Goal: Information Seeking & Learning: Learn about a topic

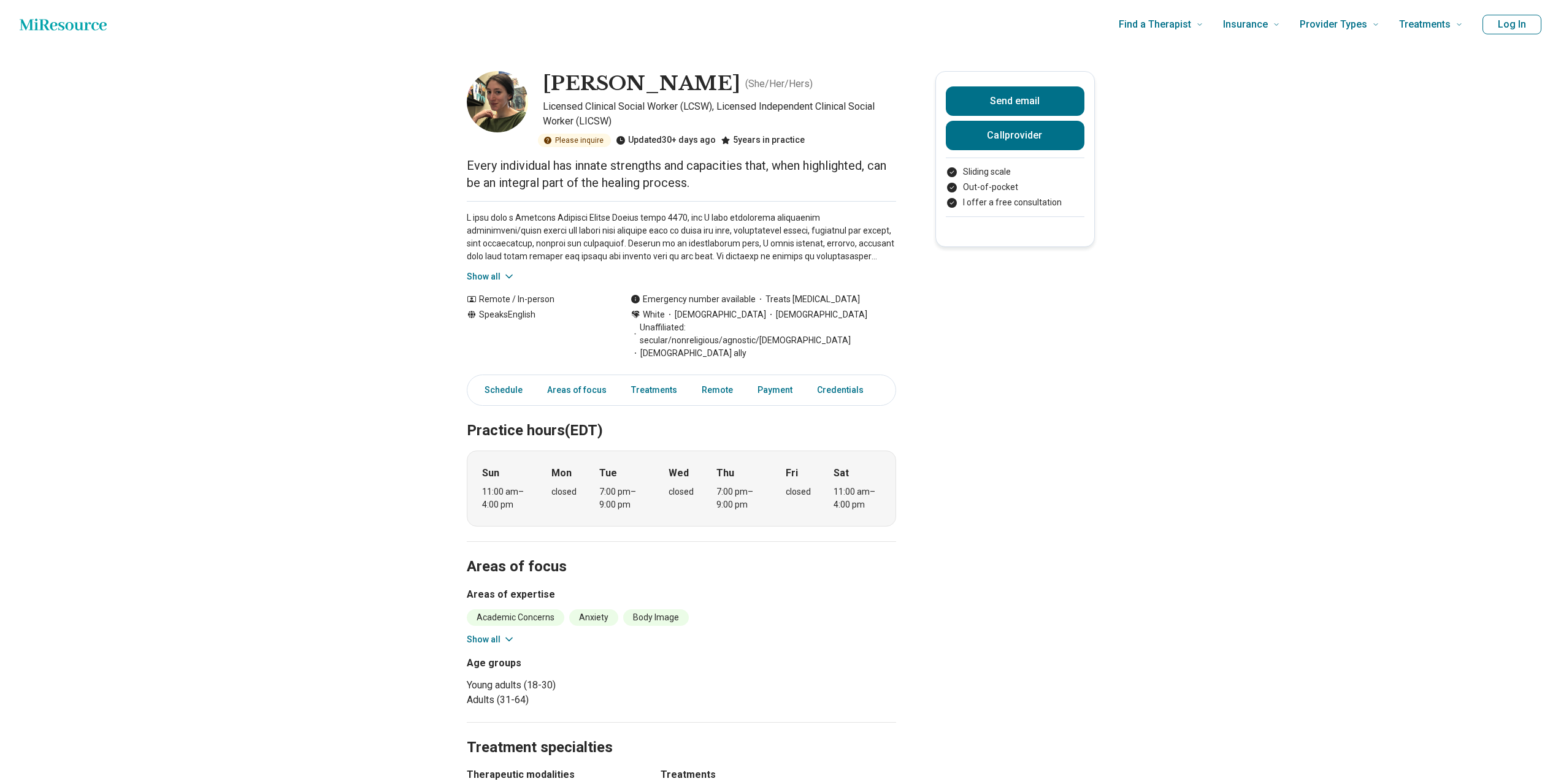
click at [610, 230] on p at bounding box center [681, 237] width 429 height 51
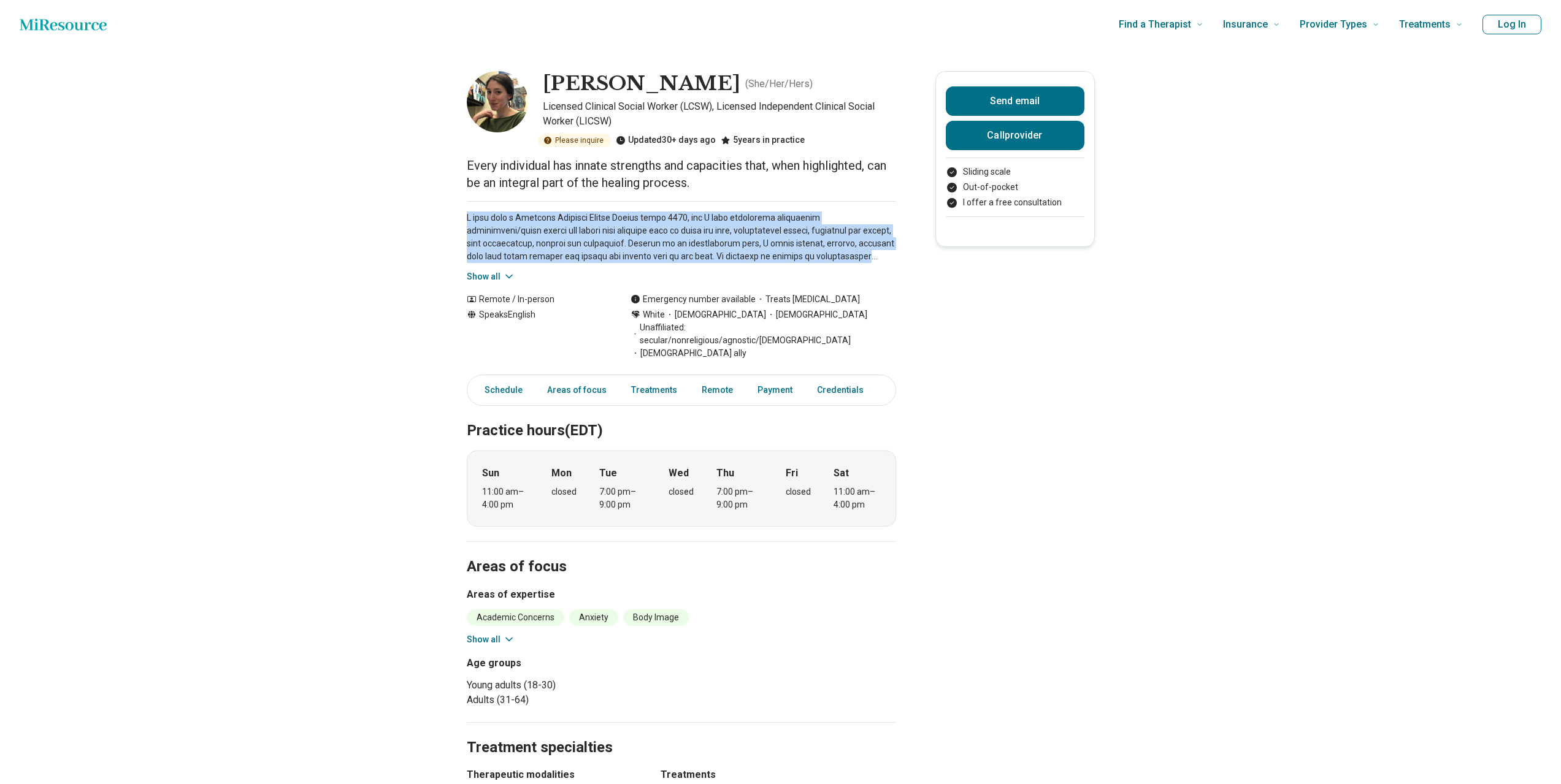
click at [610, 230] on p at bounding box center [681, 237] width 429 height 51
click at [629, 244] on p at bounding box center [681, 237] width 429 height 51
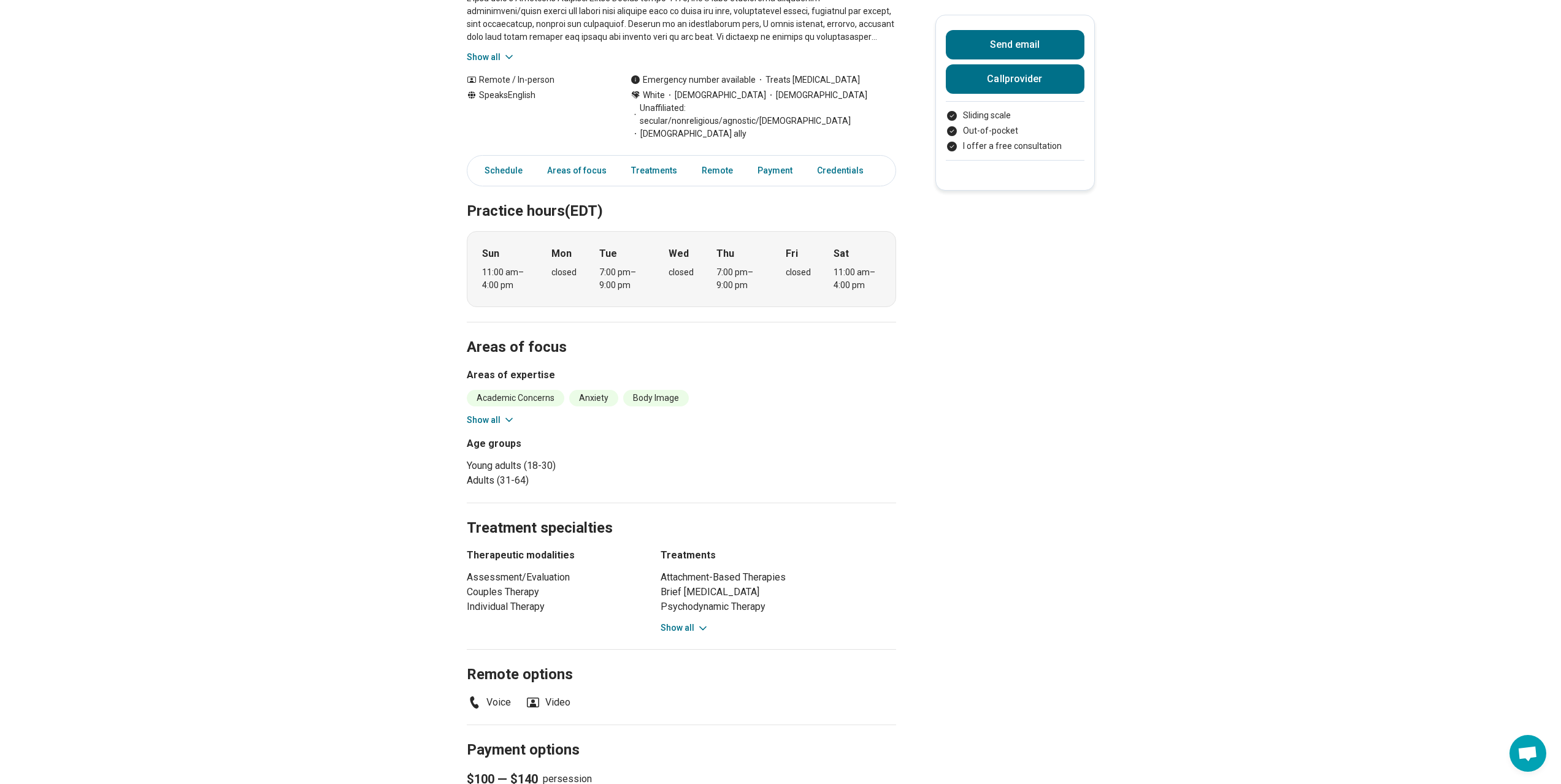
scroll to position [236, 0]
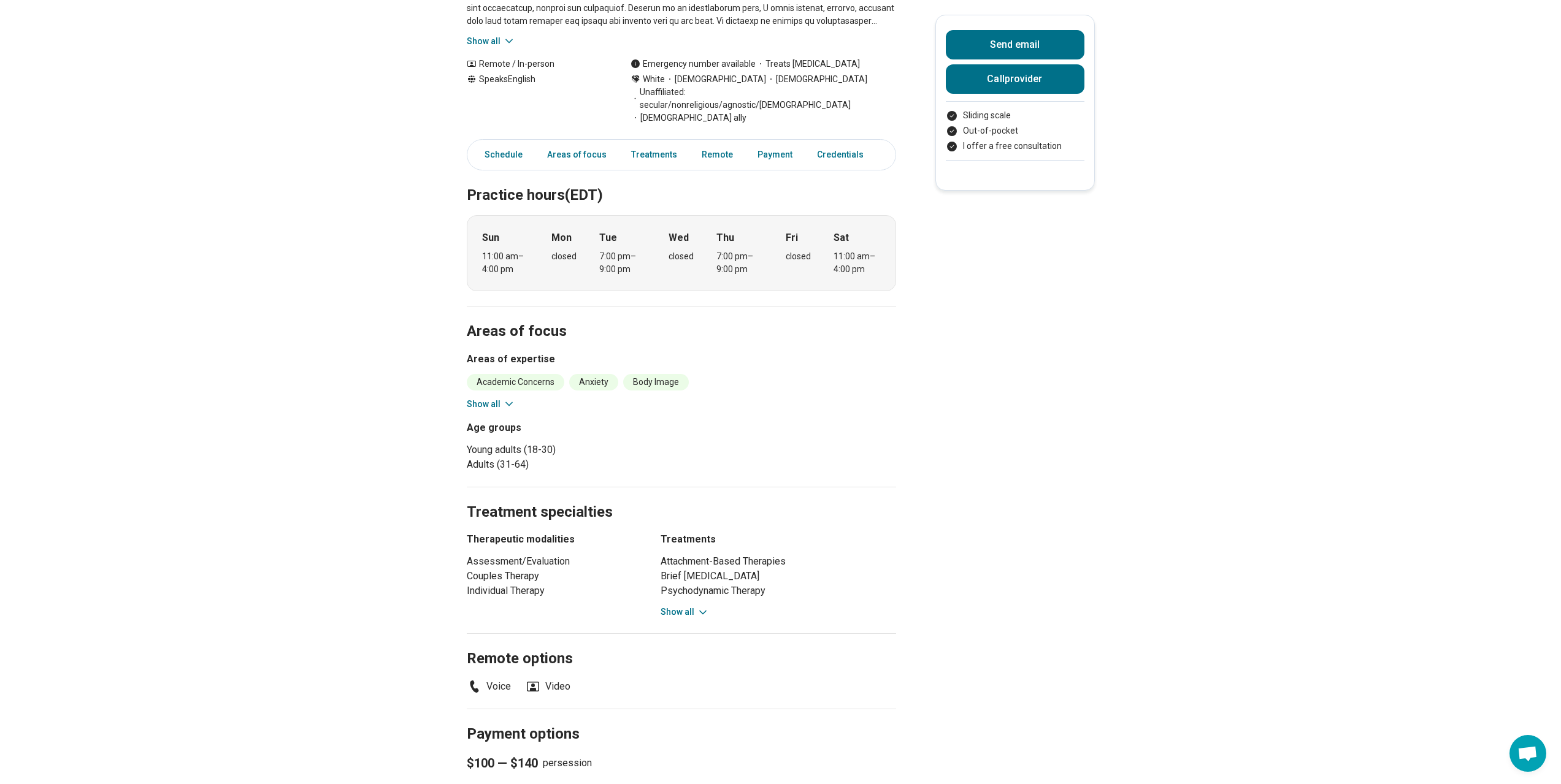
click at [703, 611] on icon at bounding box center [703, 613] width 6 height 3
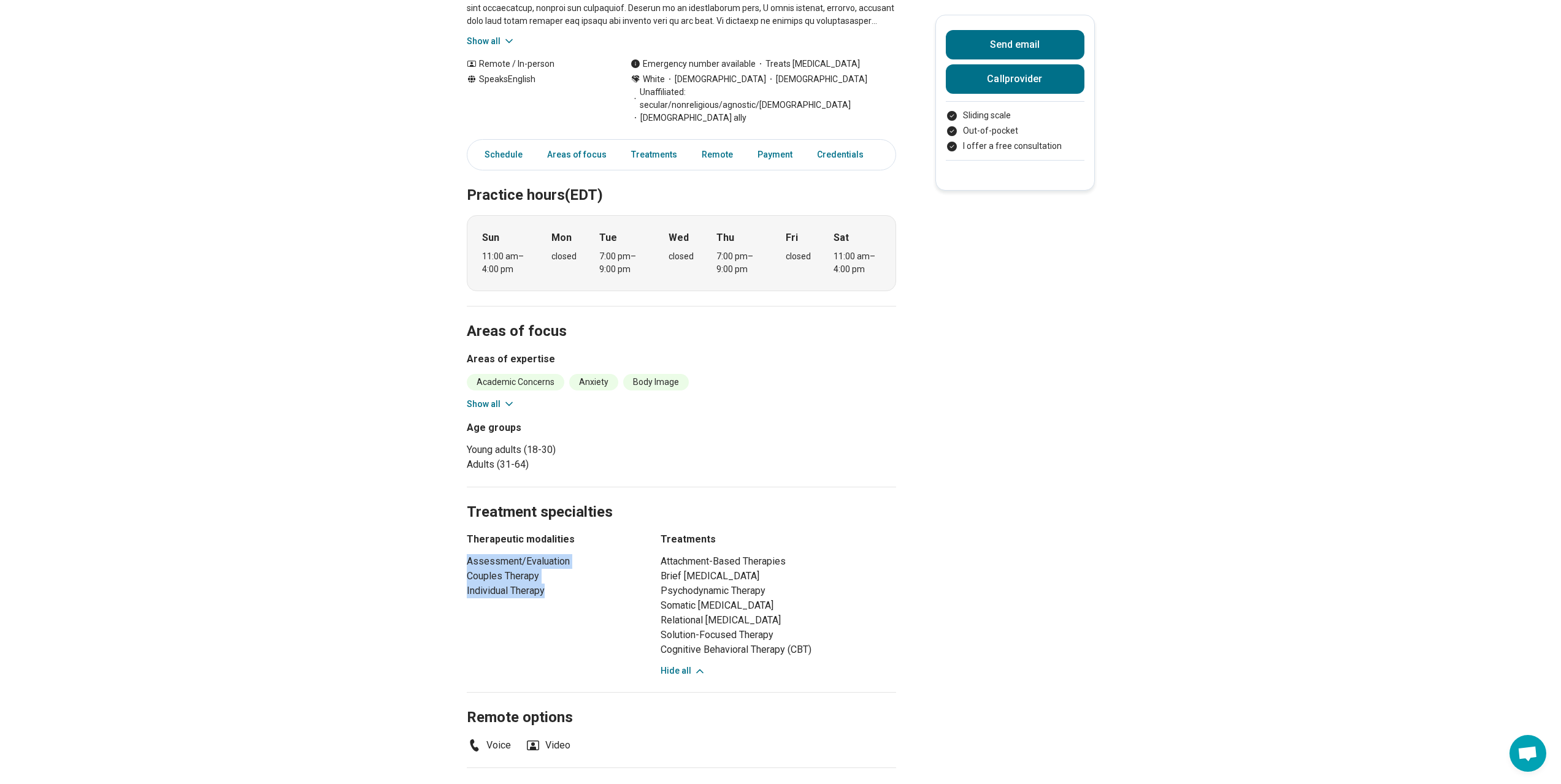
drag, startPoint x: 557, startPoint y: 578, endPoint x: 469, endPoint y: 545, distance: 94.0
click at [469, 545] on main "[PERSON_NAME] ( She/Her/Hers ) Licensed Clinical Social Worker (LCSW), Licensed…" at bounding box center [780, 462] width 1561 height 1297
click at [494, 569] on li "Couples Therapy" at bounding box center [552, 576] width 172 height 15
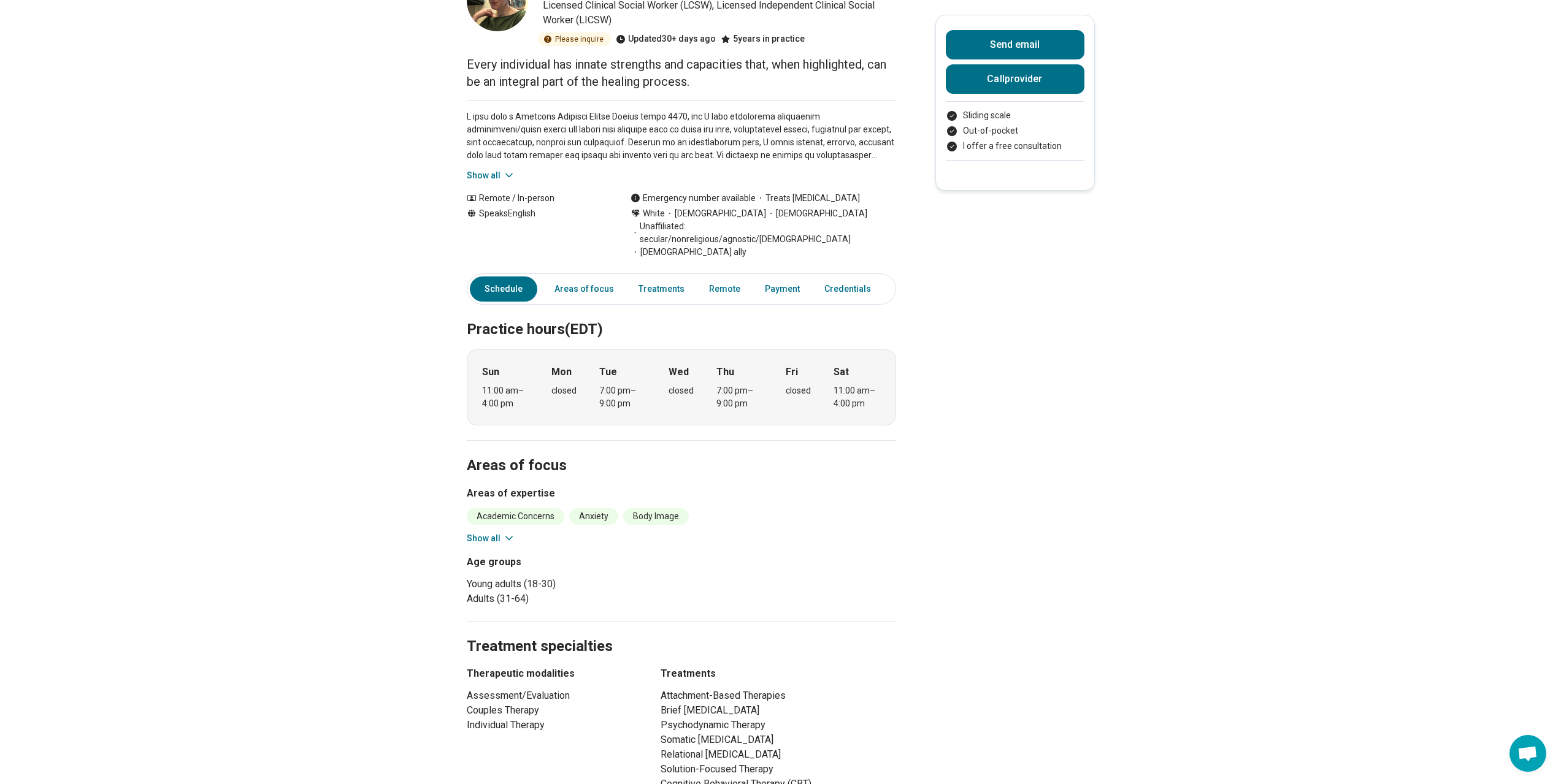
scroll to position [0, 0]
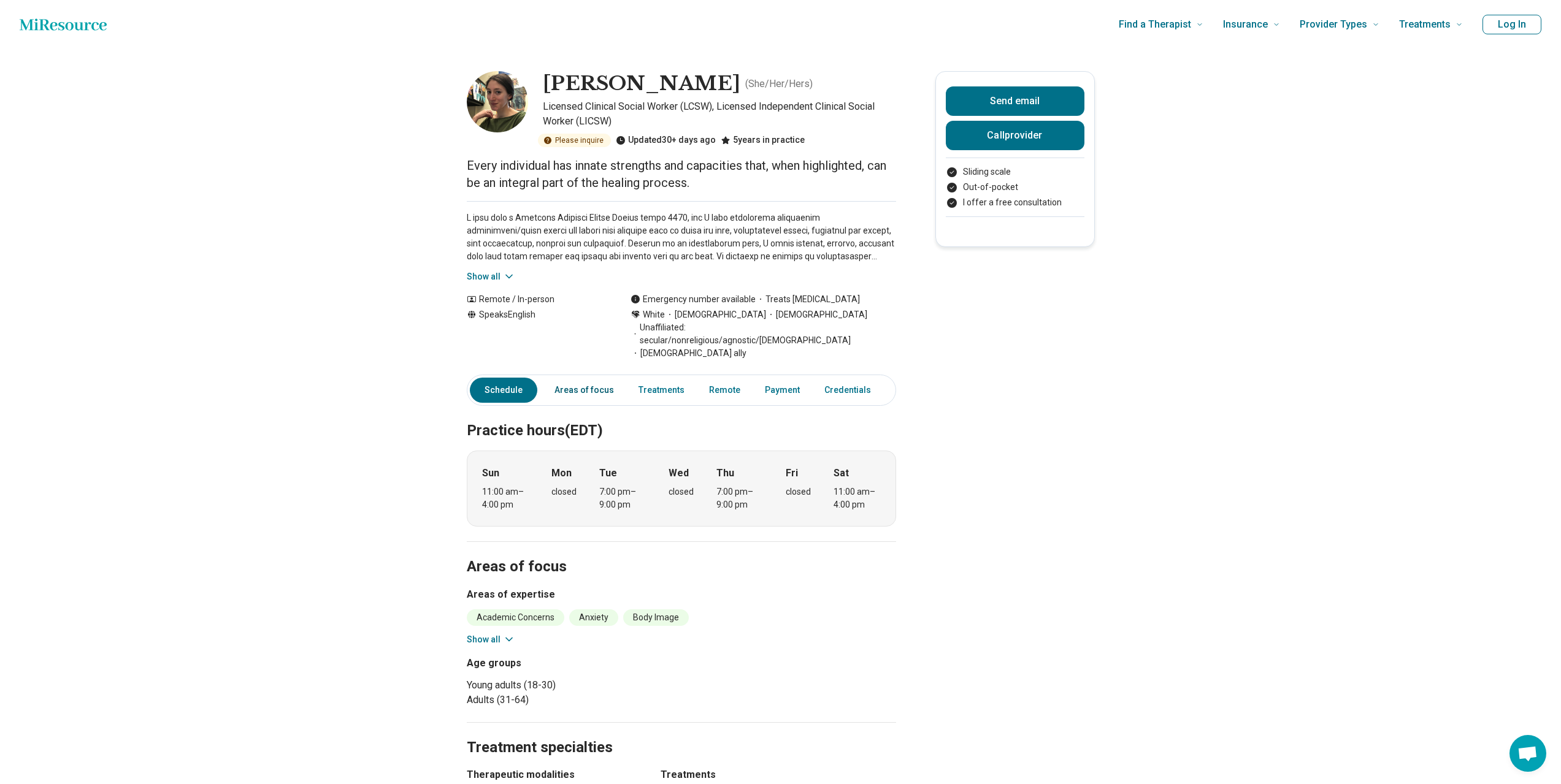
click at [607, 378] on link "Areas of focus" at bounding box center [583, 390] width 74 height 25
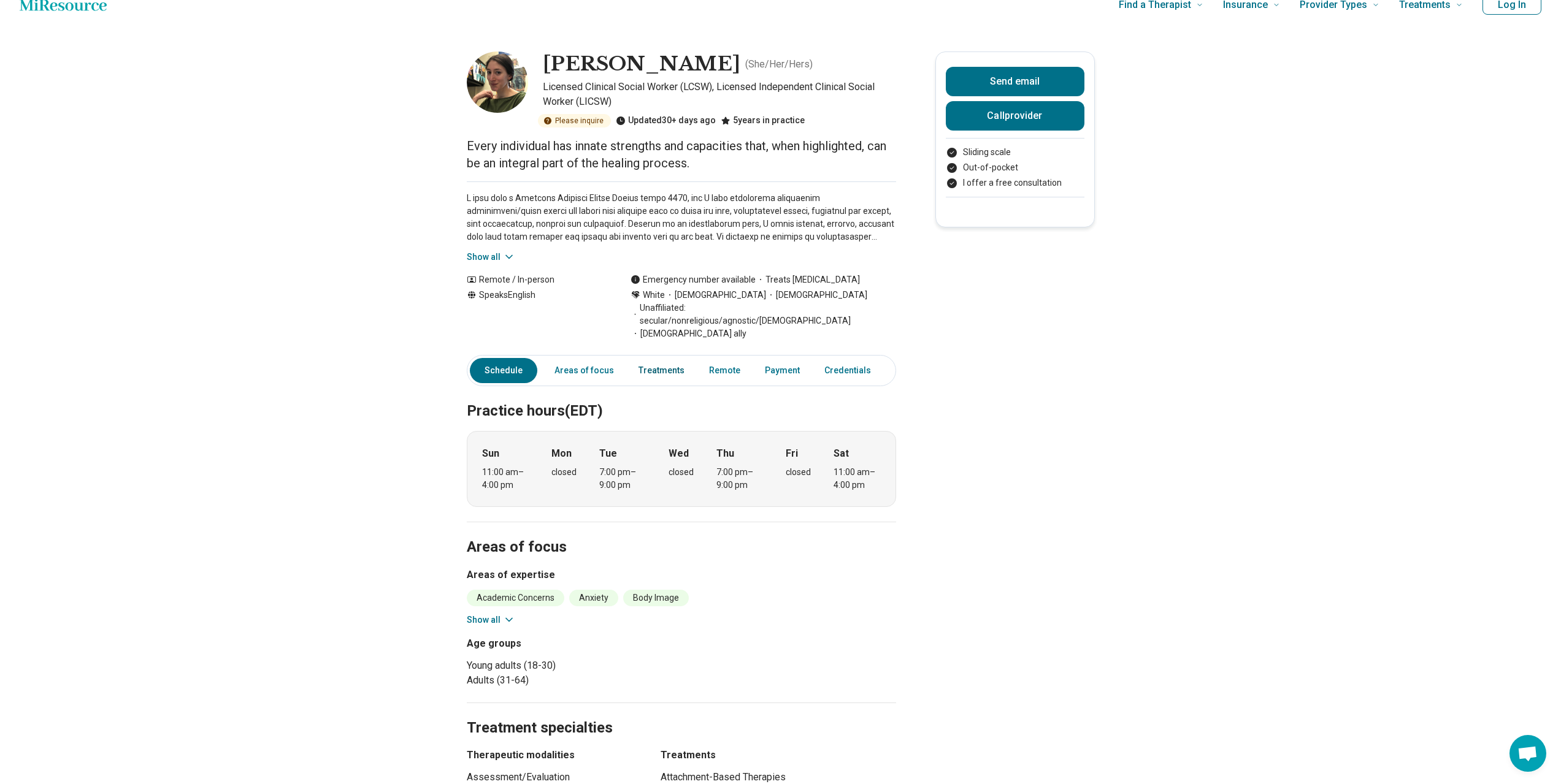
click at [674, 358] on link "Treatments" at bounding box center [662, 370] width 61 height 25
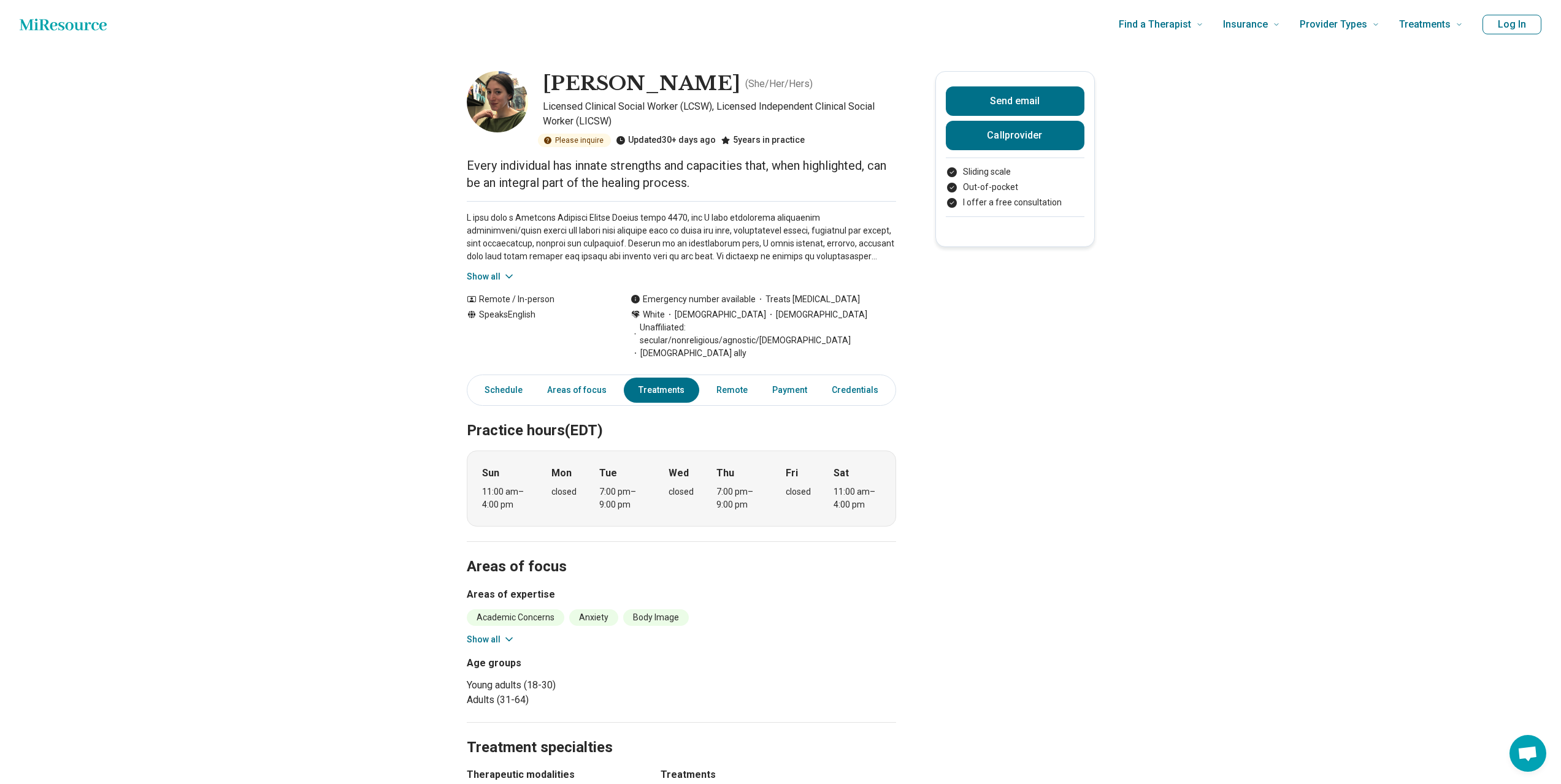
click at [628, 165] on p "Every individual has innate strengths and capacities that, when highlighted, ca…" at bounding box center [681, 173] width 429 height 34
click at [643, 183] on p "Every individual has innate strengths and capacities that, when highlighted, ca…" at bounding box center [681, 173] width 429 height 34
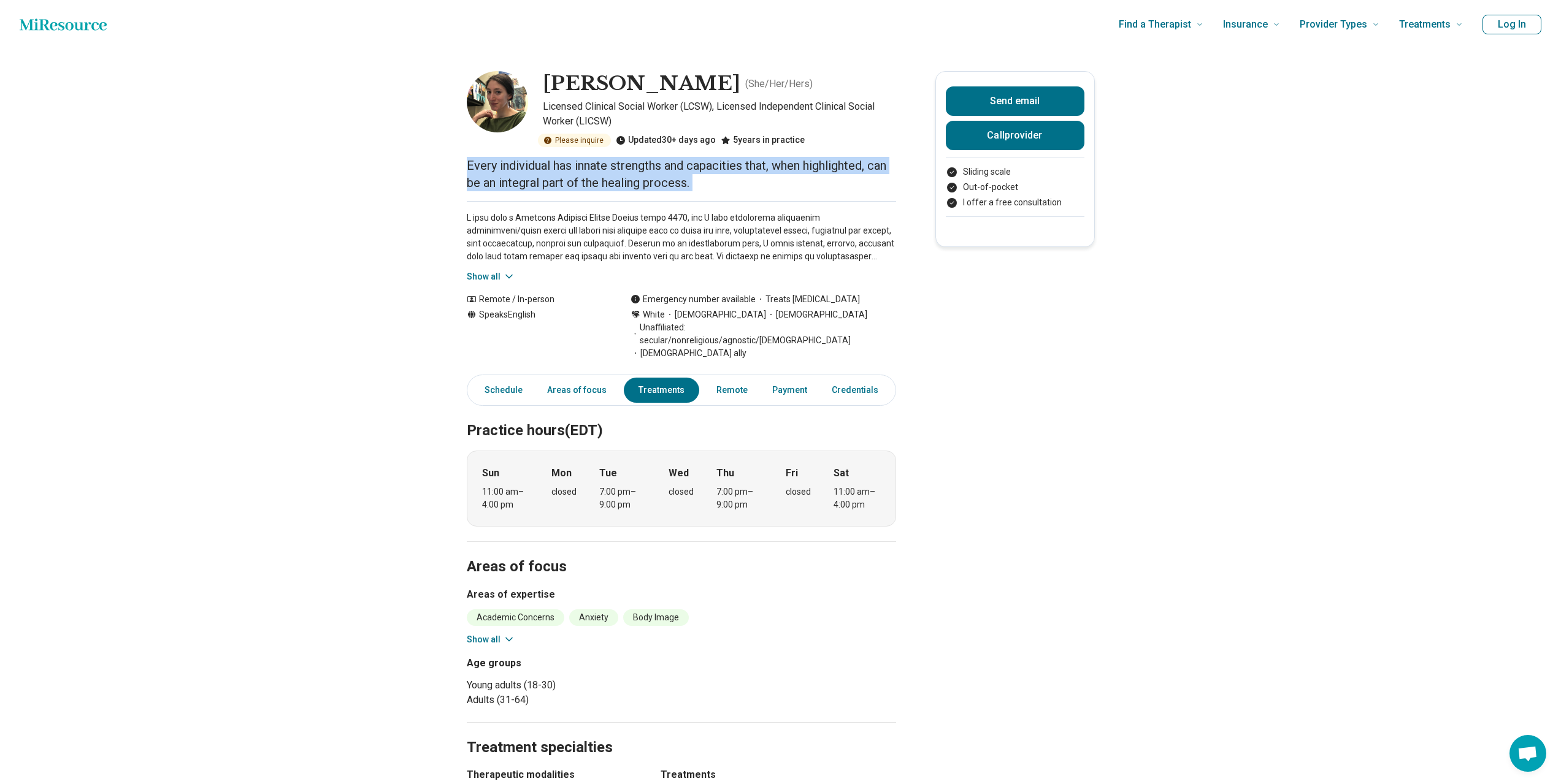
click at [643, 183] on p "Every individual has innate strengths and capacities that, when highlighted, ca…" at bounding box center [681, 173] width 429 height 34
click at [682, 183] on p "Every individual has innate strengths and capacities that, when highlighted, ca…" at bounding box center [681, 173] width 429 height 34
click at [736, 184] on p "Every individual has innate strengths and capacities that, when highlighted, ca…" at bounding box center [681, 173] width 429 height 34
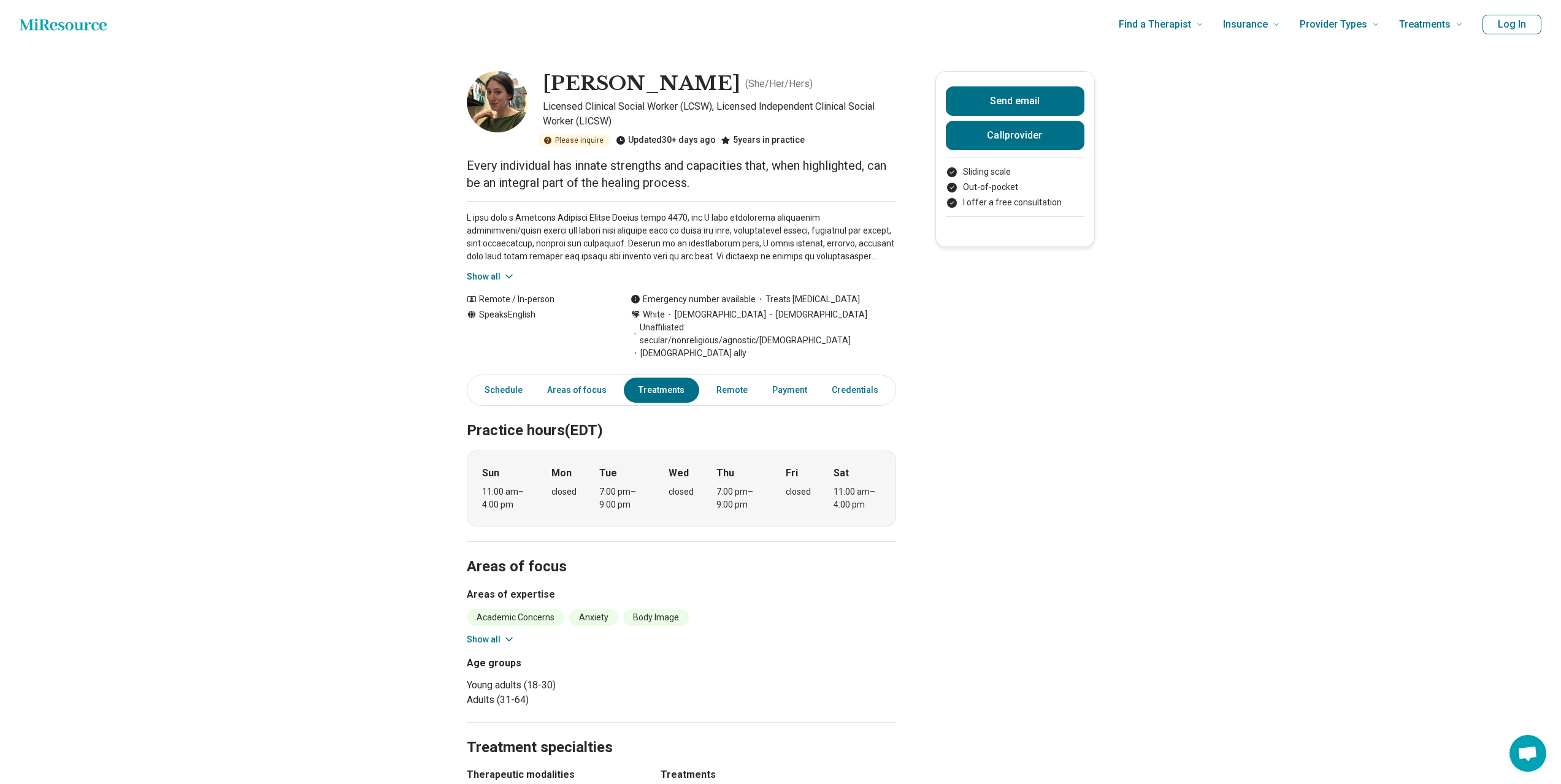
click at [736, 184] on p "Every individual has innate strengths and capacities that, when highlighted, ca…" at bounding box center [681, 173] width 429 height 34
click at [784, 182] on p "Every individual has innate strengths and capacities that, when highlighted, ca…" at bounding box center [681, 173] width 429 height 34
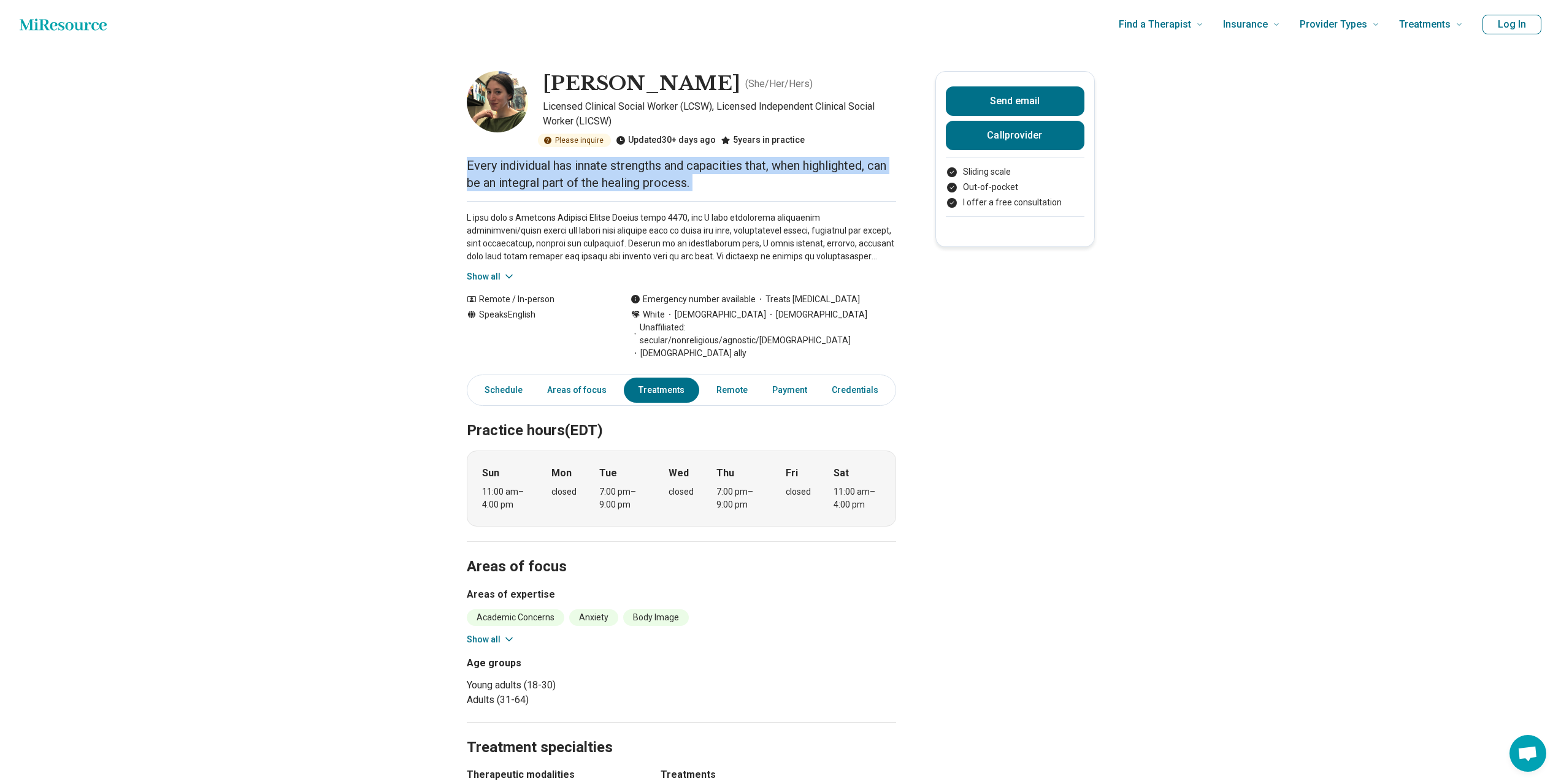
click at [826, 182] on p "Every individual has innate strengths and capacities that, when highlighted, ca…" at bounding box center [681, 173] width 429 height 34
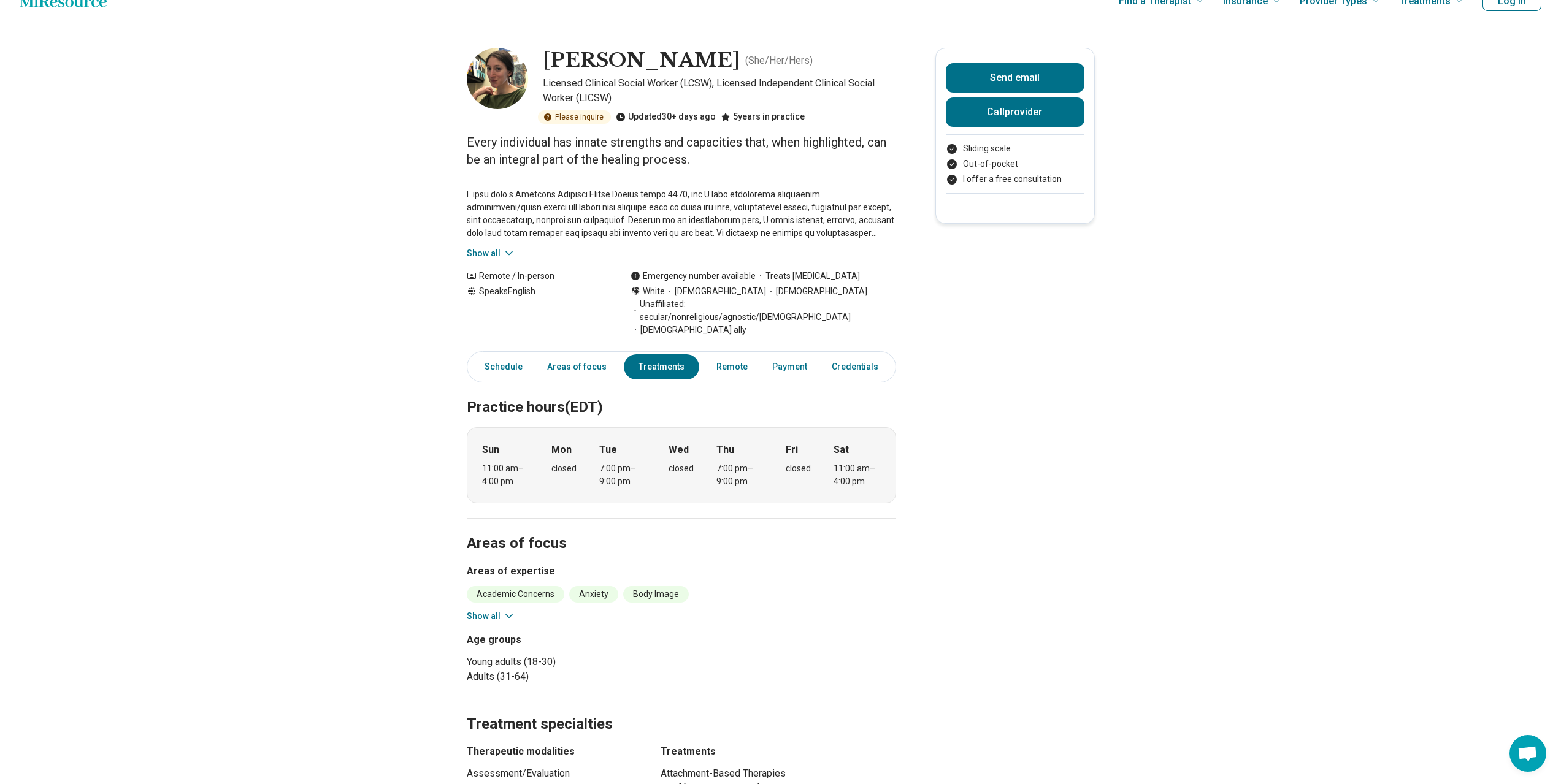
scroll to position [31, 0]
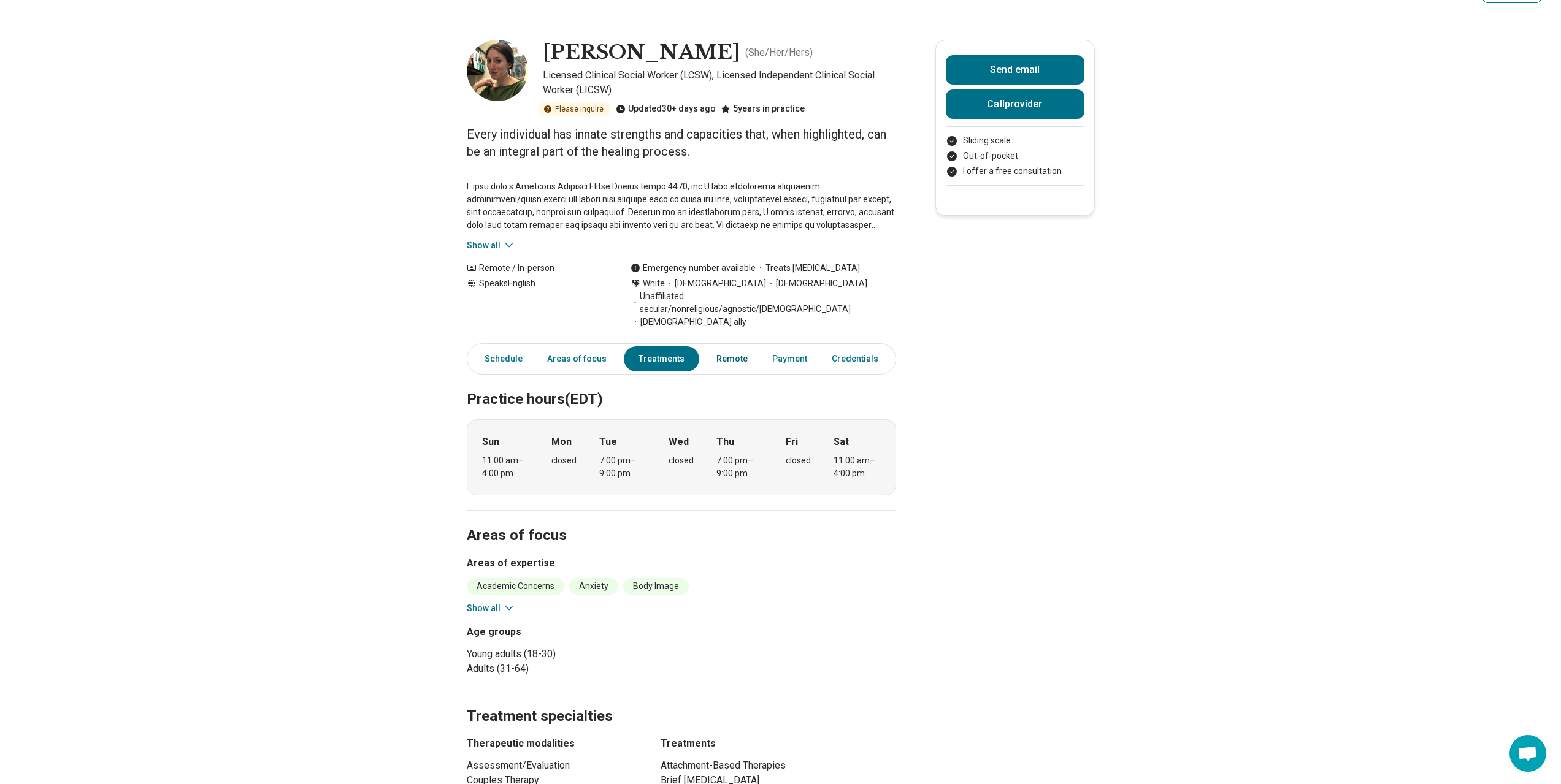
click at [734, 346] on link "Remote" at bounding box center [731, 358] width 46 height 25
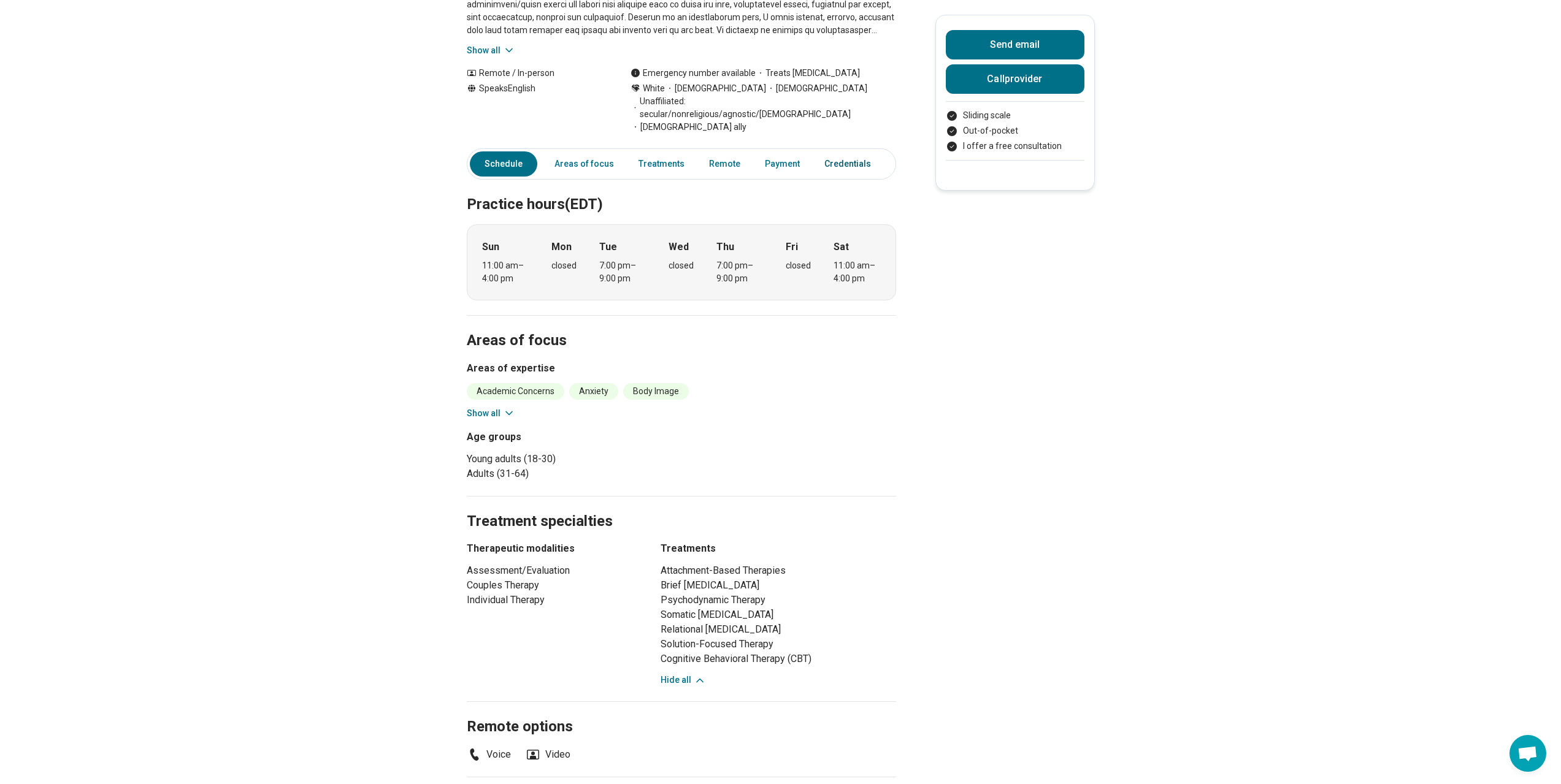
scroll to position [0, 0]
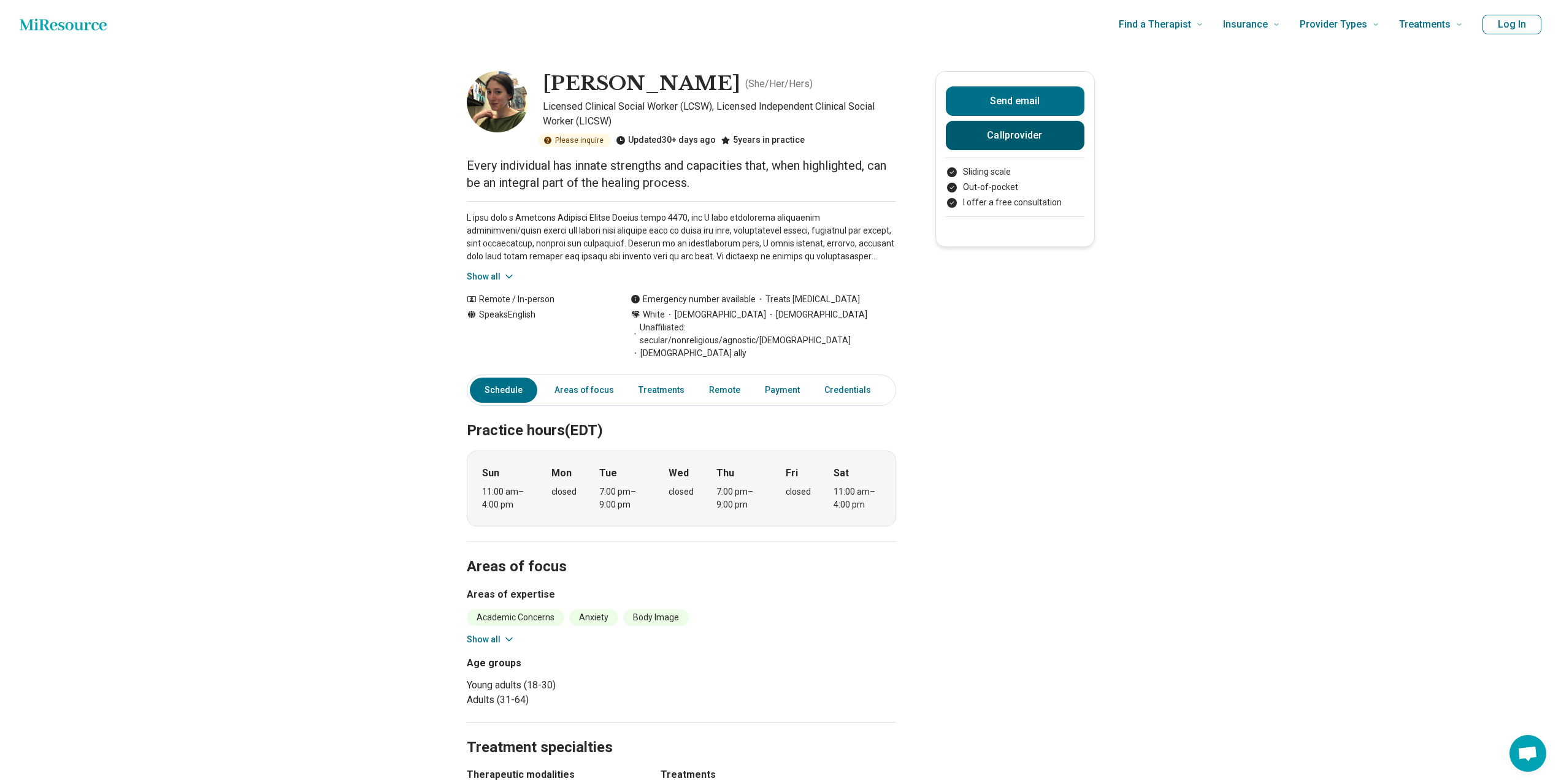
click at [1022, 136] on button "Call provider" at bounding box center [1014, 136] width 138 height 30
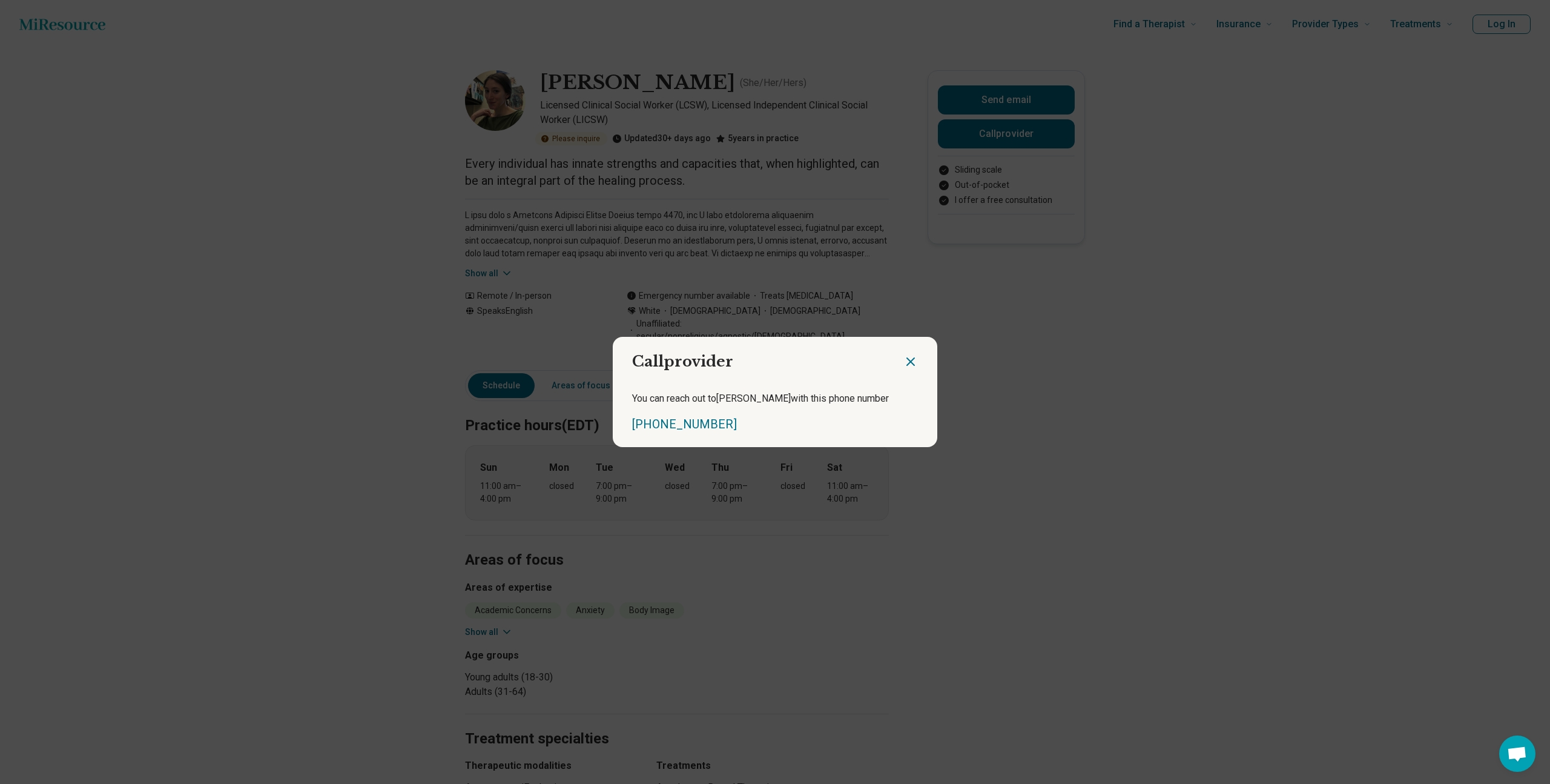
click at [909, 362] on icon "Close dialog" at bounding box center [910, 361] width 15 height 15
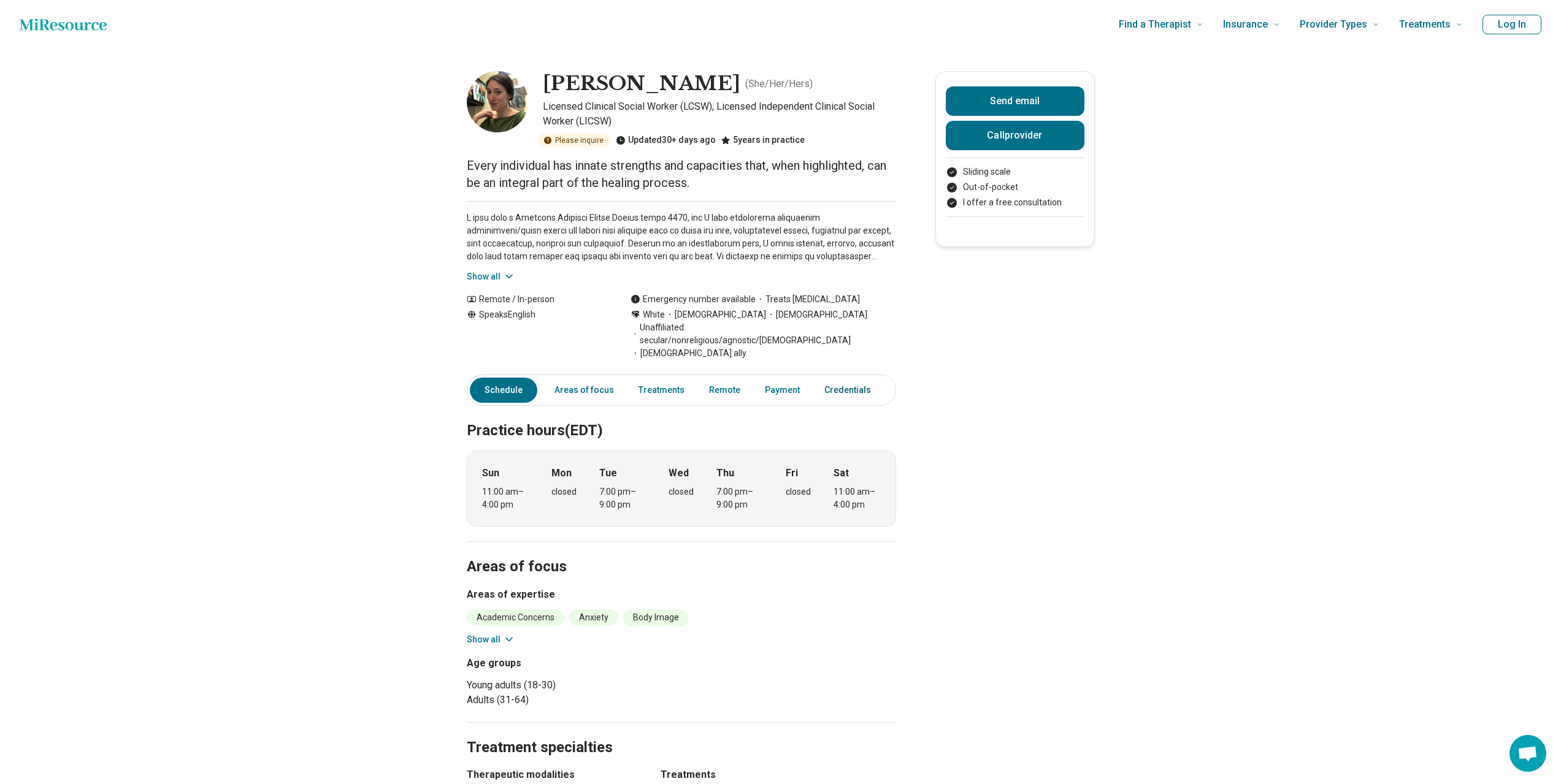
click at [821, 378] on link "Credentials" at bounding box center [851, 390] width 69 height 25
click at [784, 378] on link "Payment" at bounding box center [782, 390] width 50 height 25
click at [671, 378] on link "Treatments" at bounding box center [662, 390] width 61 height 25
click at [582, 380] on link "Areas of focus" at bounding box center [584, 390] width 89 height 25
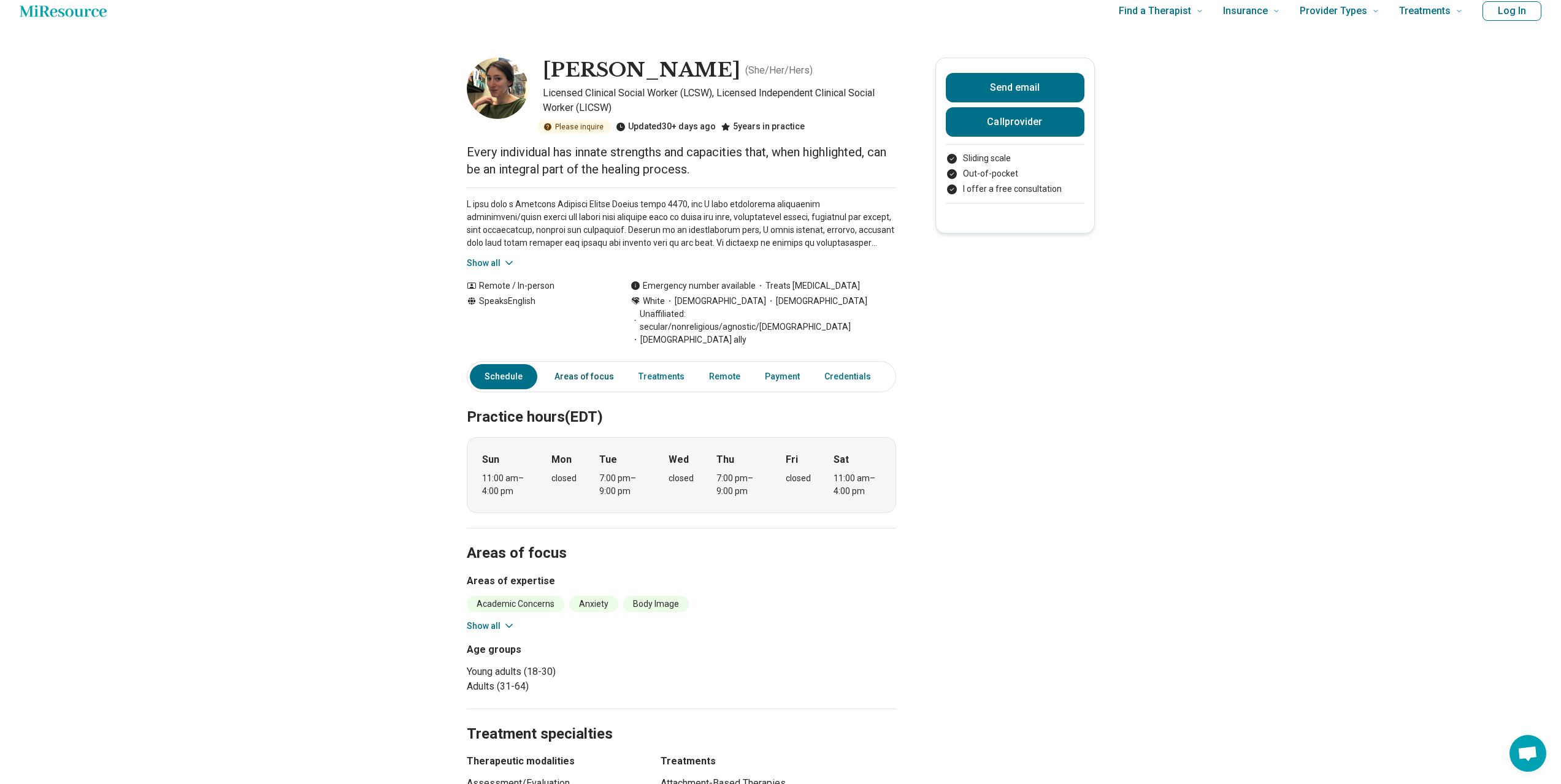
click at [582, 365] on link "Areas of focus" at bounding box center [583, 376] width 74 height 25
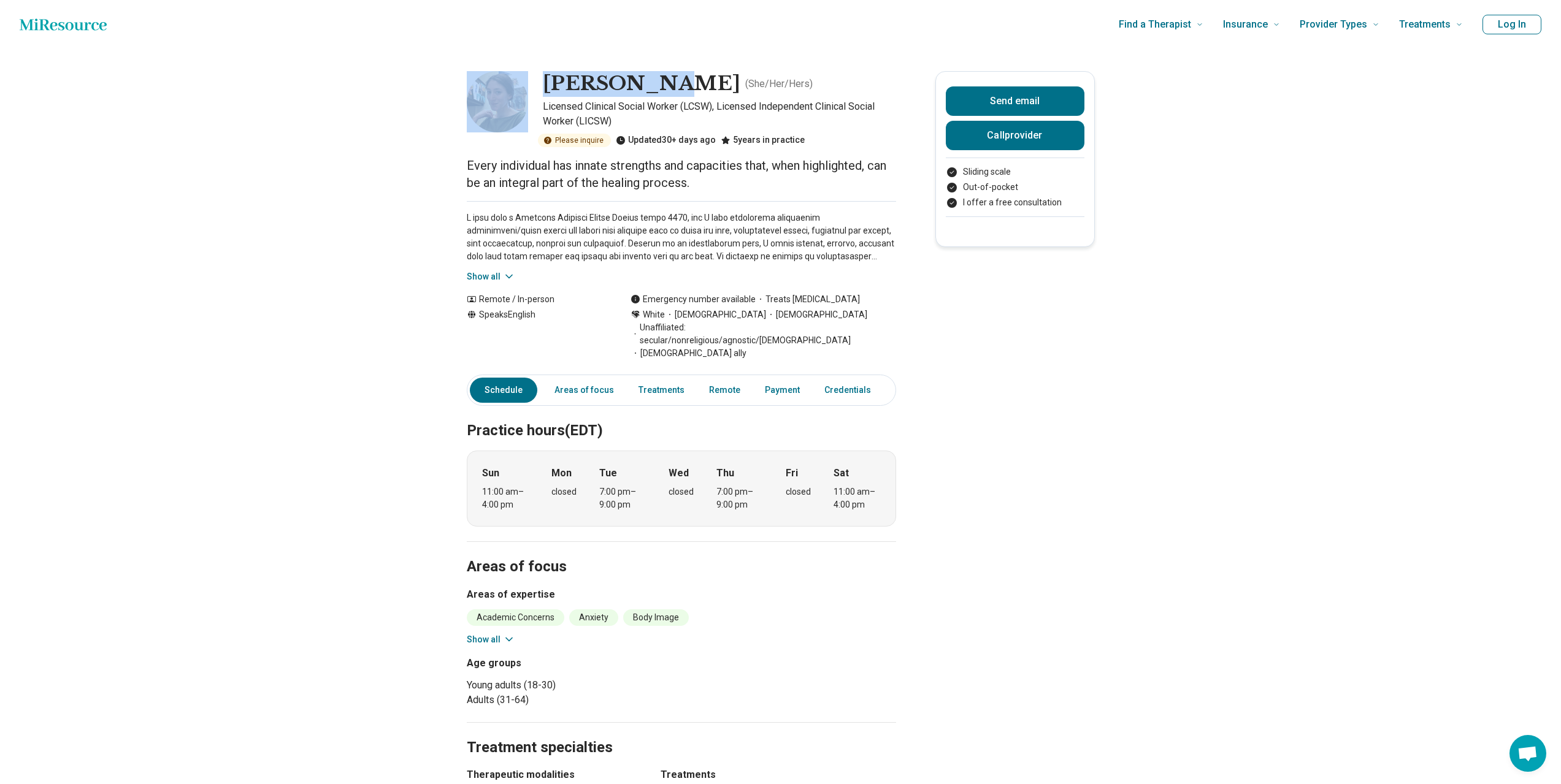
drag, startPoint x: 535, startPoint y: 80, endPoint x: 650, endPoint y: 78, distance: 115.0
click at [650, 78] on div "[PERSON_NAME] ( She/Her/Hers ) Licensed Clinical Social Worker (LCSW), Licensed…" at bounding box center [681, 109] width 429 height 76
